Goal: Task Accomplishment & Management: Complete application form

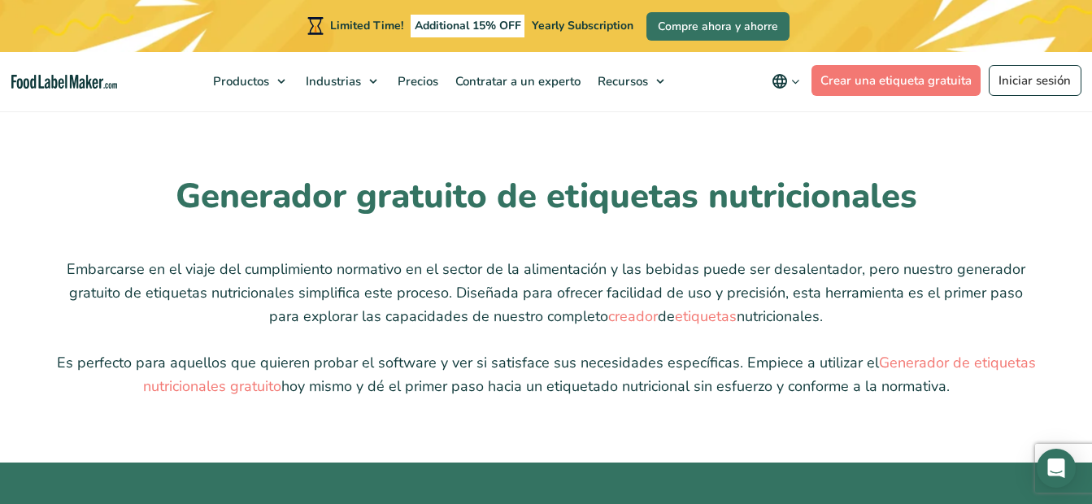
scroll to position [3991, 0]
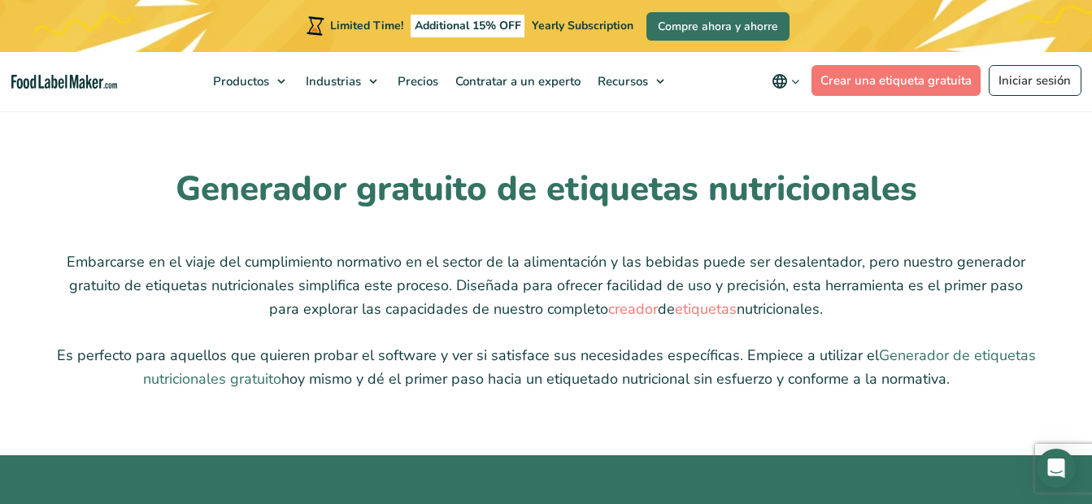
click at [908, 351] on link "Generador de etiquetas nutricionales gratuito" at bounding box center [589, 367] width 893 height 43
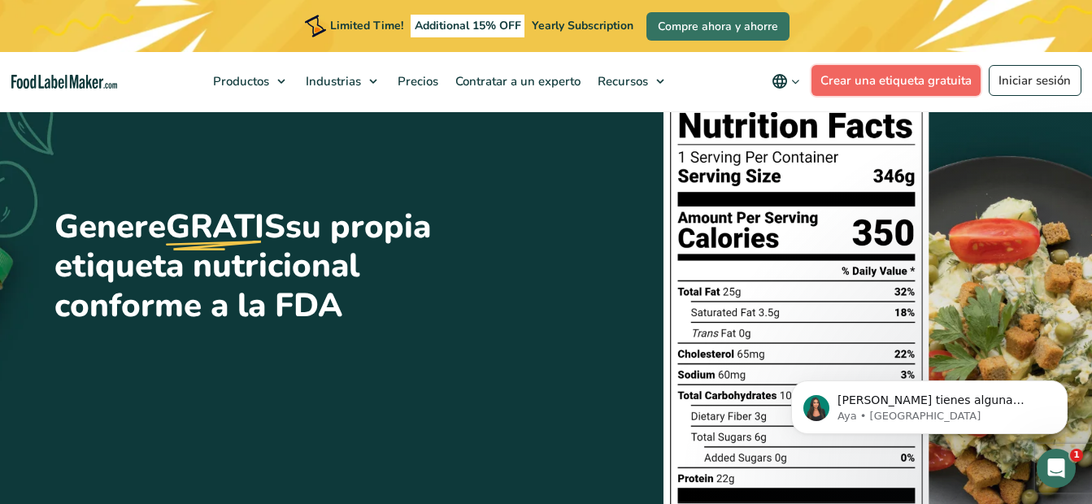
click at [869, 78] on link "Crear una etiqueta gratuita" at bounding box center [897, 80] width 170 height 31
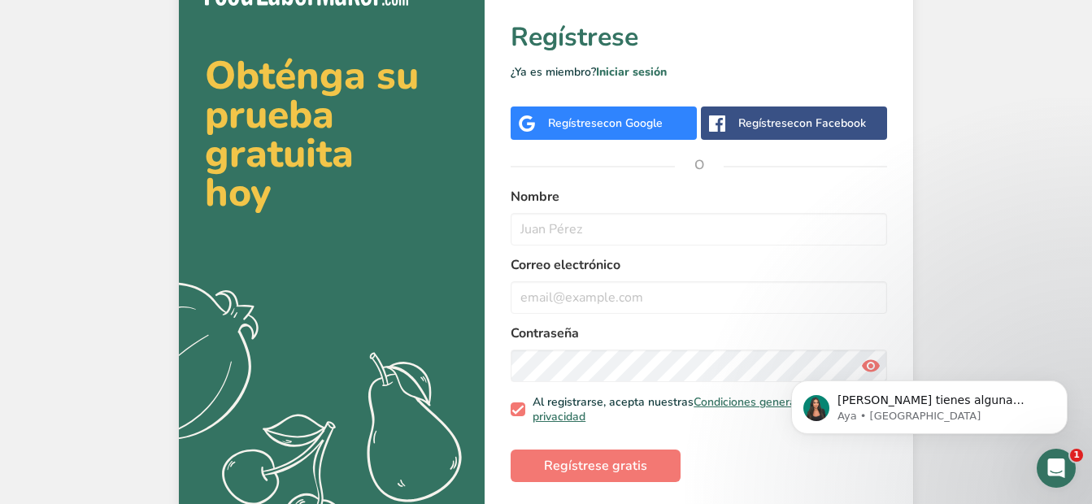
scroll to position [67, 0]
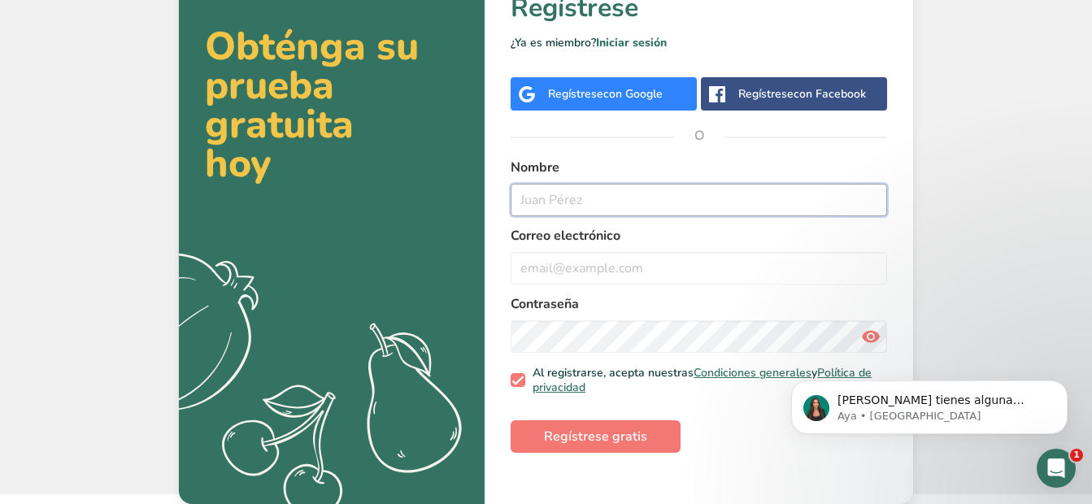
click at [550, 204] on input "text" at bounding box center [699, 200] width 377 height 33
type input "a"
type input "Andrea Aguilera"
click at [553, 272] on input "email" at bounding box center [699, 268] width 377 height 33
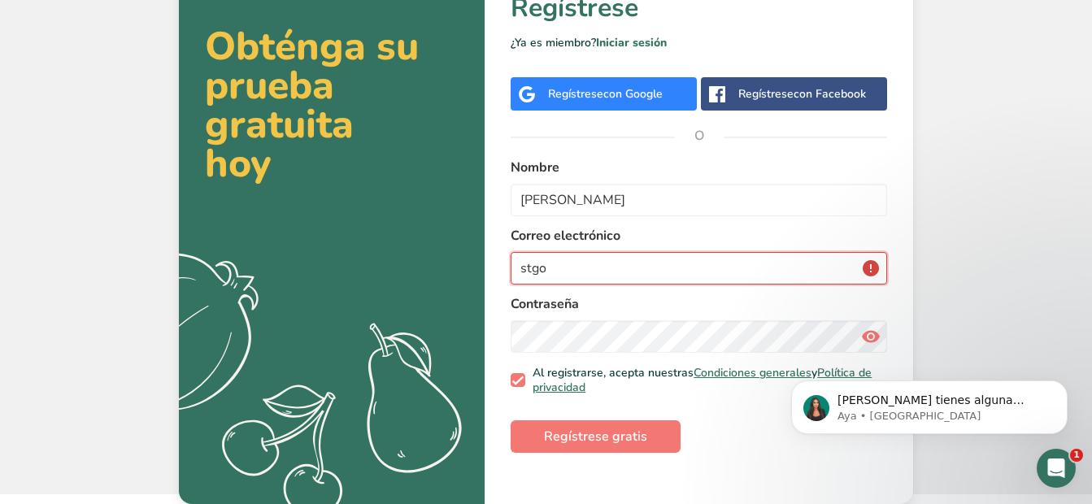
type input "stgocheesemongers@gmail.com"
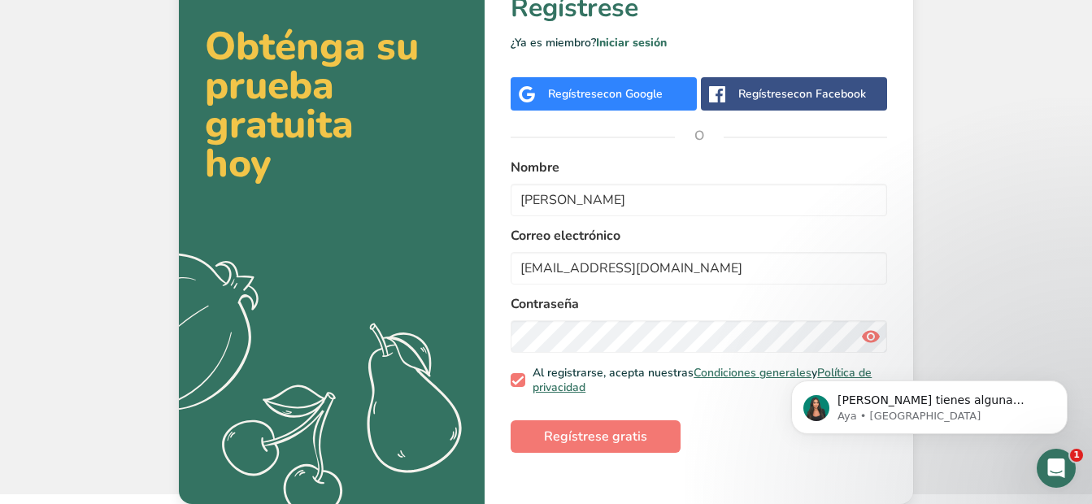
click at [742, 437] on form "Nombre Andrea Aguilera Correo electrónico stgocheesemongers@gmail.com Contraseñ…" at bounding box center [699, 305] width 377 height 295
click at [648, 433] on button "Regístrese gratis" at bounding box center [596, 436] width 170 height 33
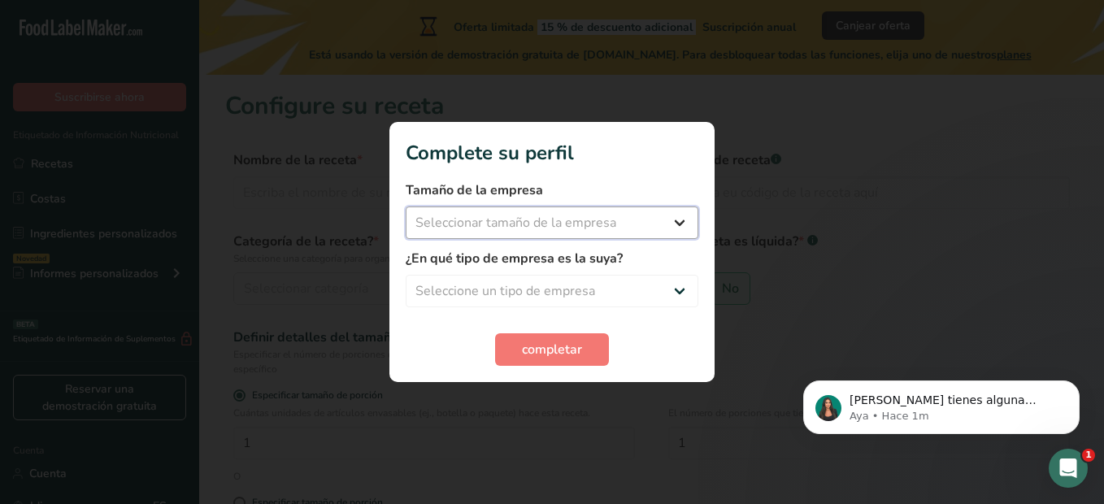
click at [678, 223] on select "Seleccionar tamaño de la empresa Menos de 10 empleados De 10 a 50 empleados De …" at bounding box center [552, 223] width 293 height 33
select select "1"
click at [406, 207] on select "Seleccionar tamaño de la empresa Menos de 10 empleados De 10 a 50 empleados De …" at bounding box center [552, 223] width 293 height 33
click at [594, 299] on select "Seleccione un tipo de empresa Fabricante de alimentos envasados Restaurante y c…" at bounding box center [552, 291] width 293 height 33
select select "1"
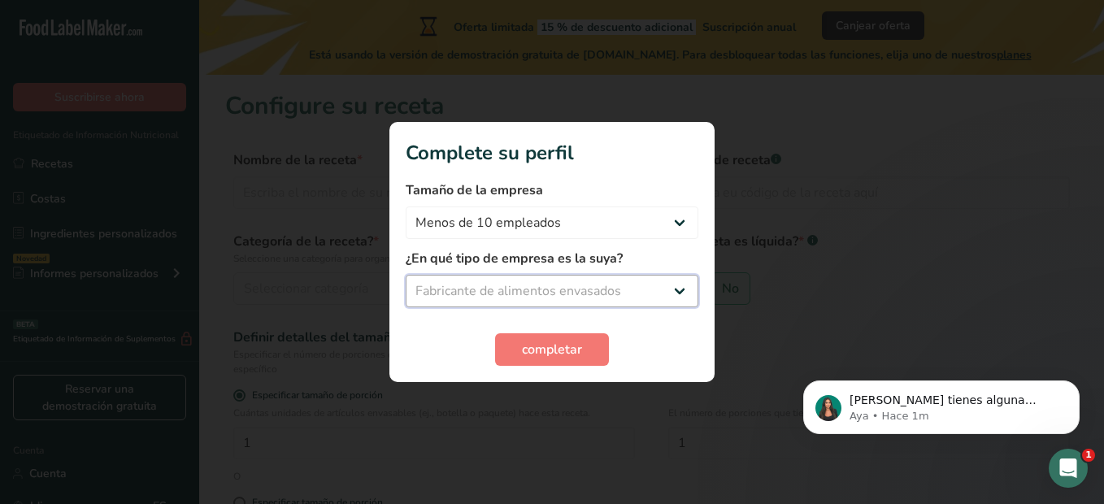
click at [406, 275] on select "Seleccione un tipo de empresa Fabricante de alimentos envasados Restaurante y c…" at bounding box center [552, 291] width 293 height 33
click at [584, 345] on button "completar" at bounding box center [552, 349] width 114 height 33
